Goal: Information Seeking & Learning: Check status

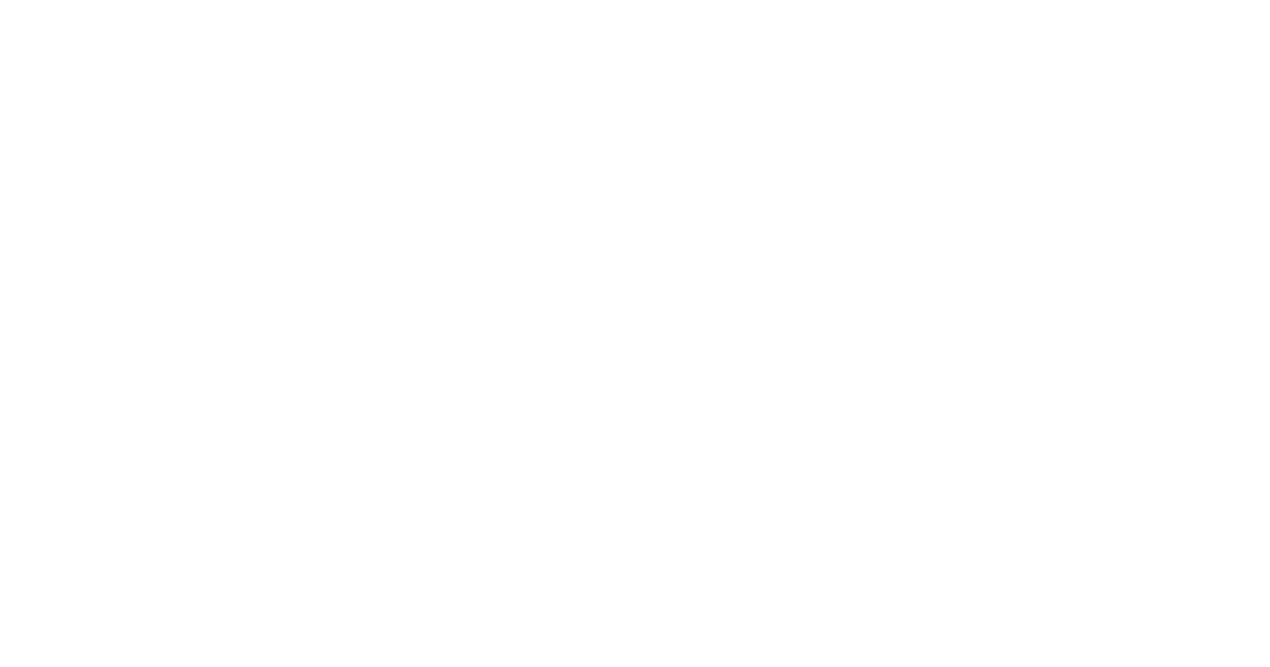
select select
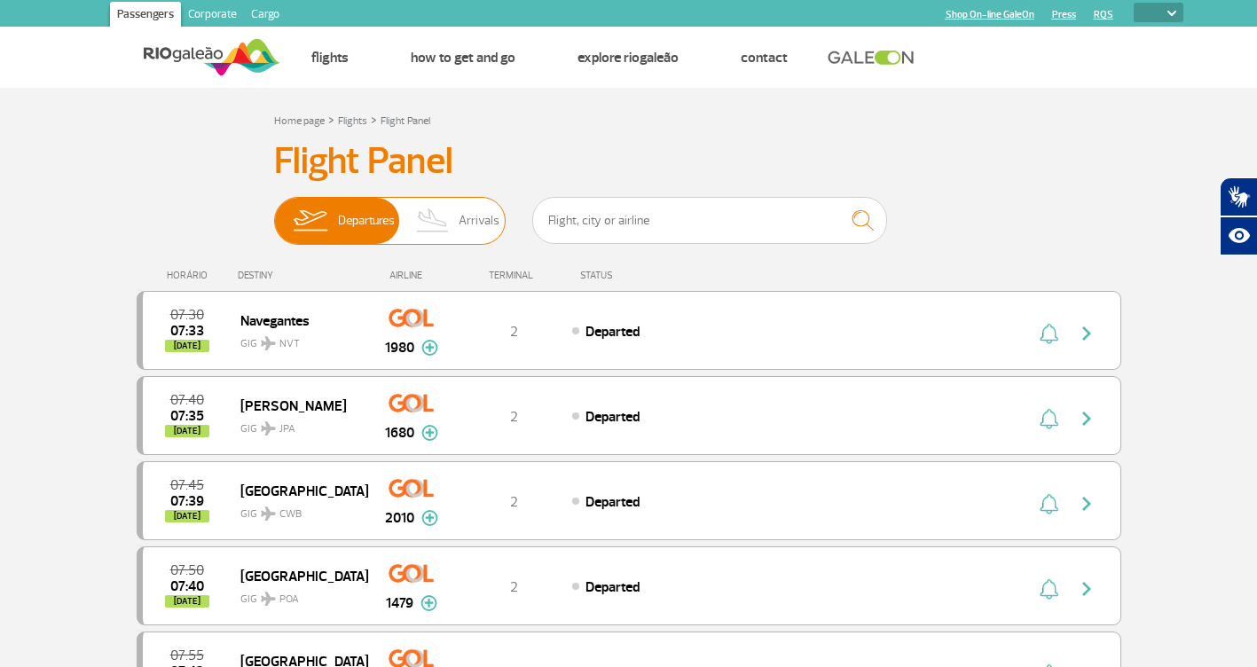
click at [469, 216] on span "Arrivals" at bounding box center [479, 221] width 41 height 46
click at [274, 212] on input "Departures Arrivals" at bounding box center [274, 212] width 0 height 0
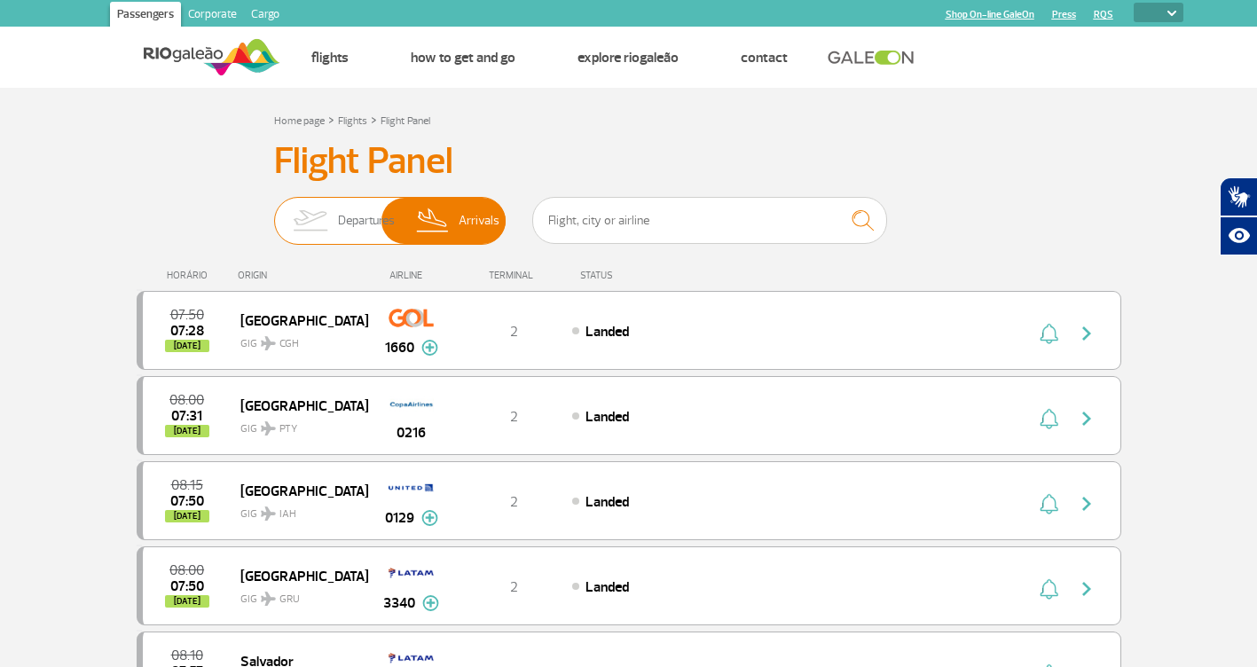
click at [362, 218] on span "Departures" at bounding box center [366, 221] width 57 height 46
click at [274, 212] on input "Departures Arrivals" at bounding box center [274, 212] width 0 height 0
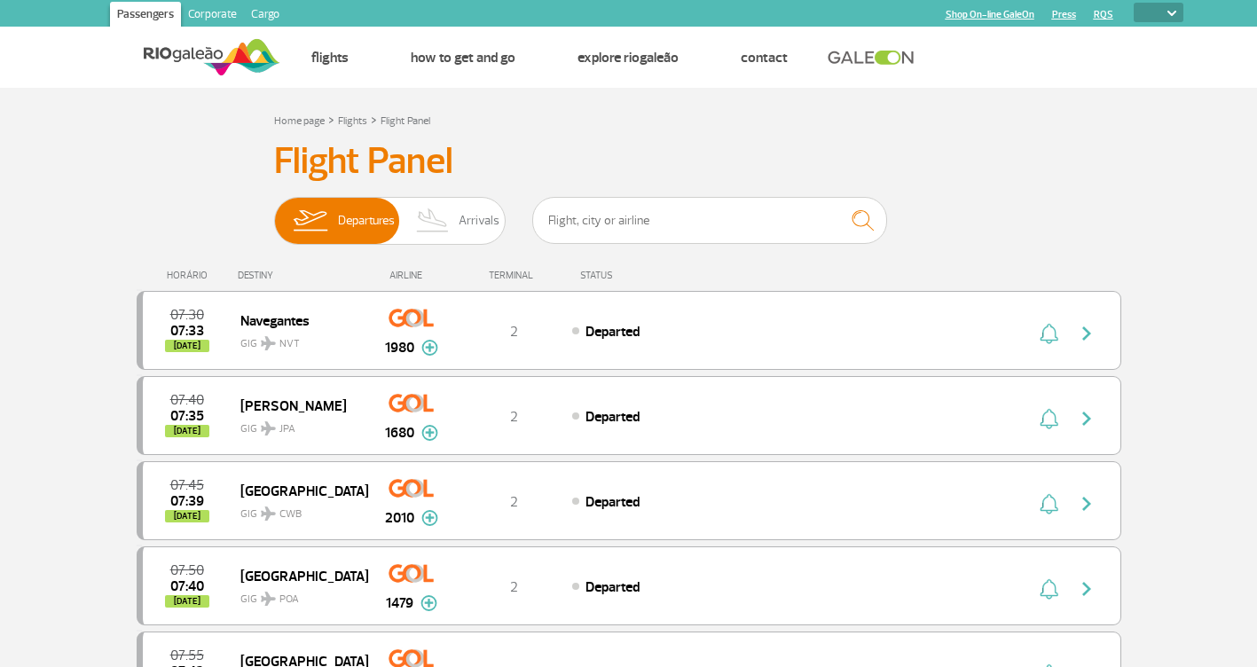
select select
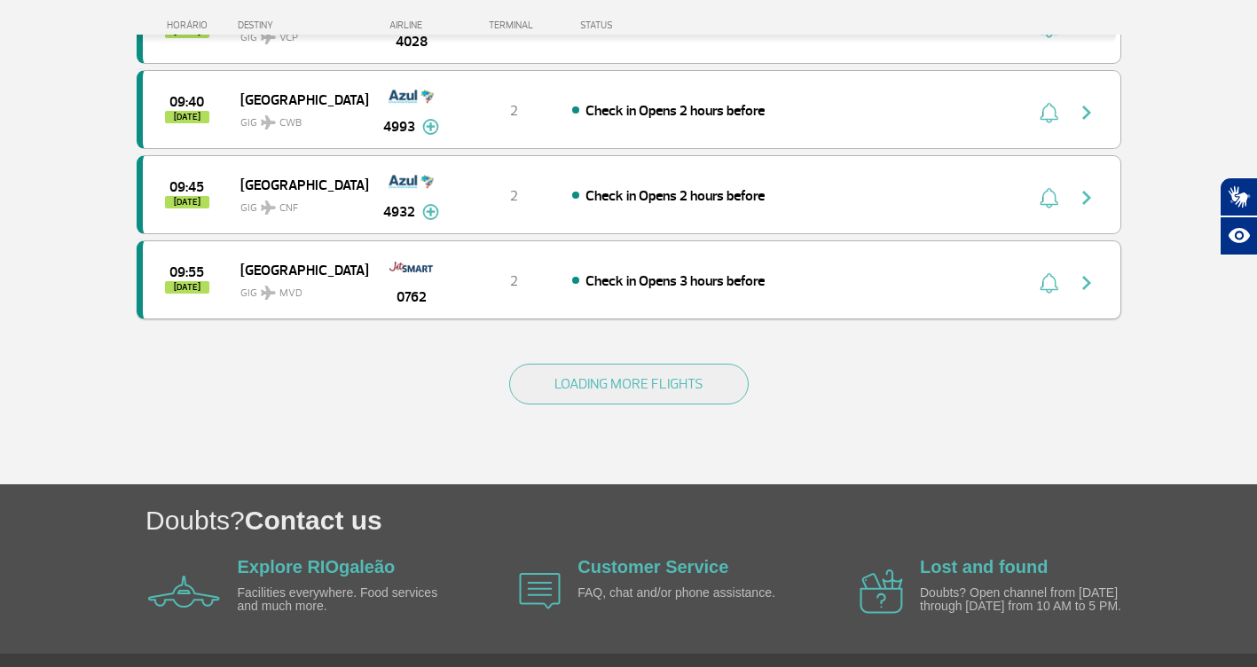
scroll to position [1686, 0]
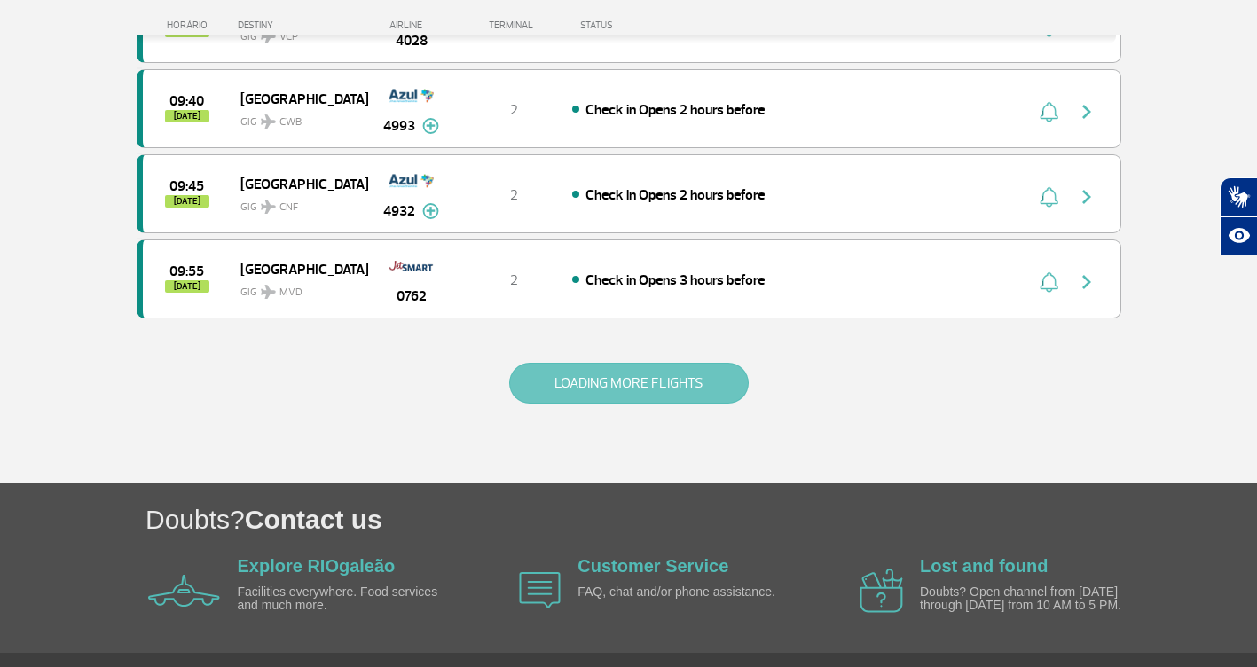
click at [681, 382] on button "LOADING MORE FLIGHTS" at bounding box center [629, 383] width 240 height 41
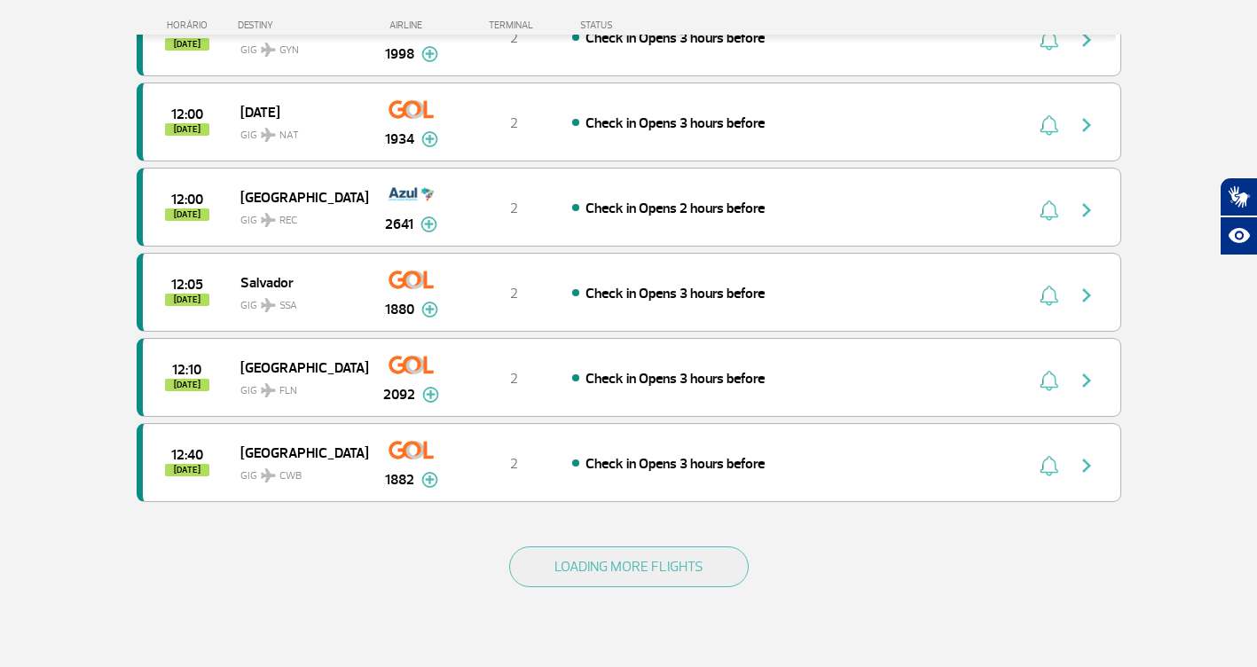
scroll to position [3371, 0]
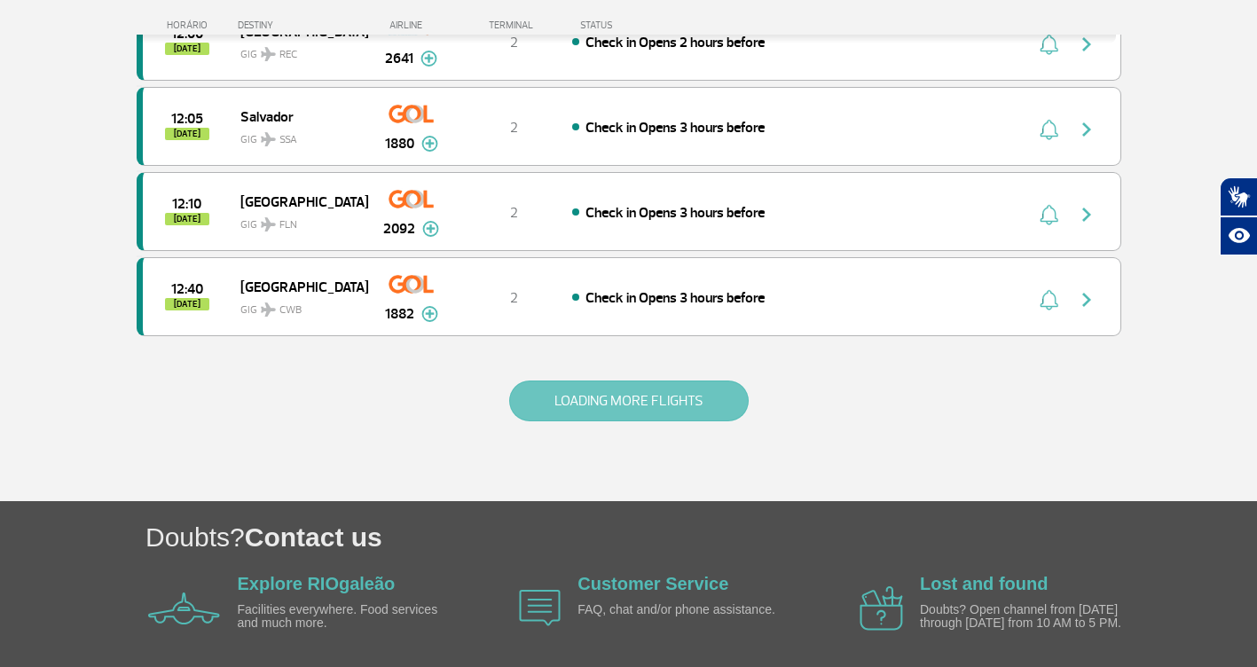
click at [610, 409] on button "LOADING MORE FLIGHTS" at bounding box center [629, 401] width 240 height 41
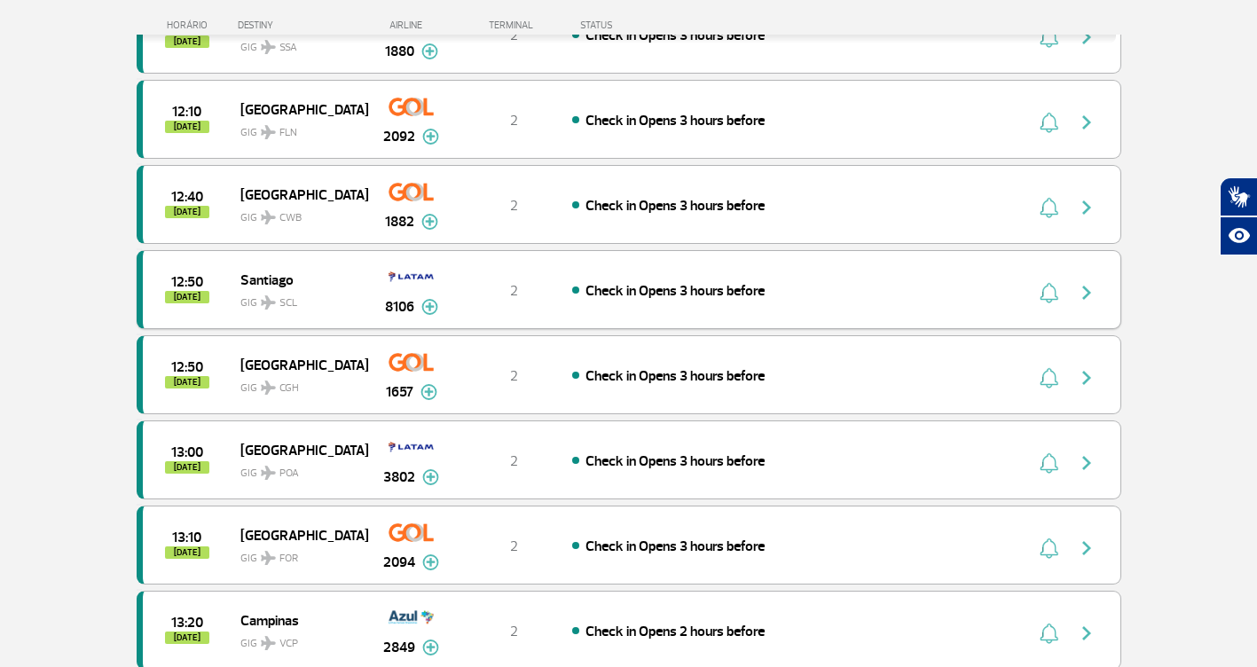
scroll to position [3549, 0]
